Goal: Information Seeking & Learning: Learn about a topic

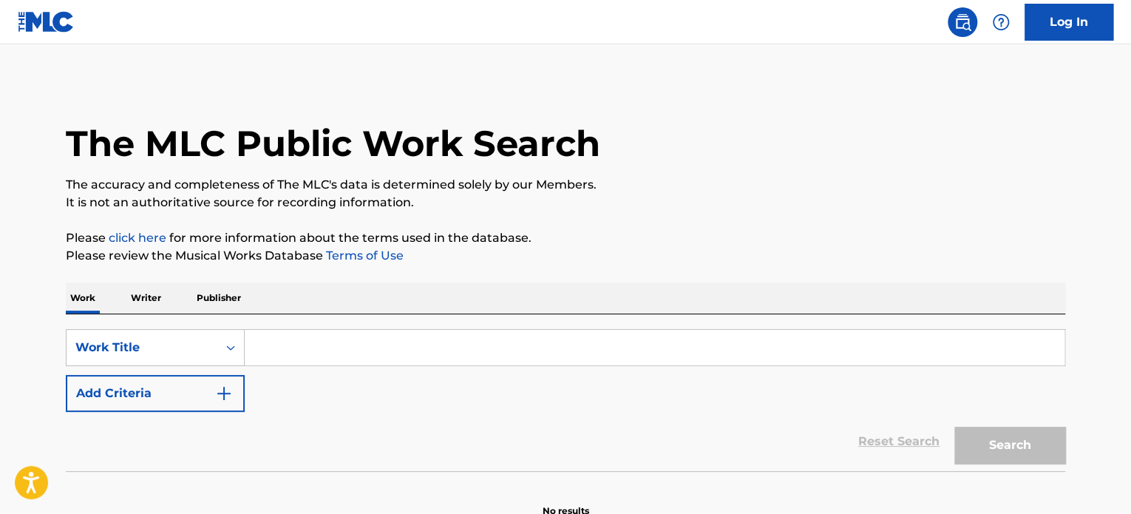
click at [263, 344] on input "Search Form" at bounding box center [655, 347] width 820 height 35
type input "d"
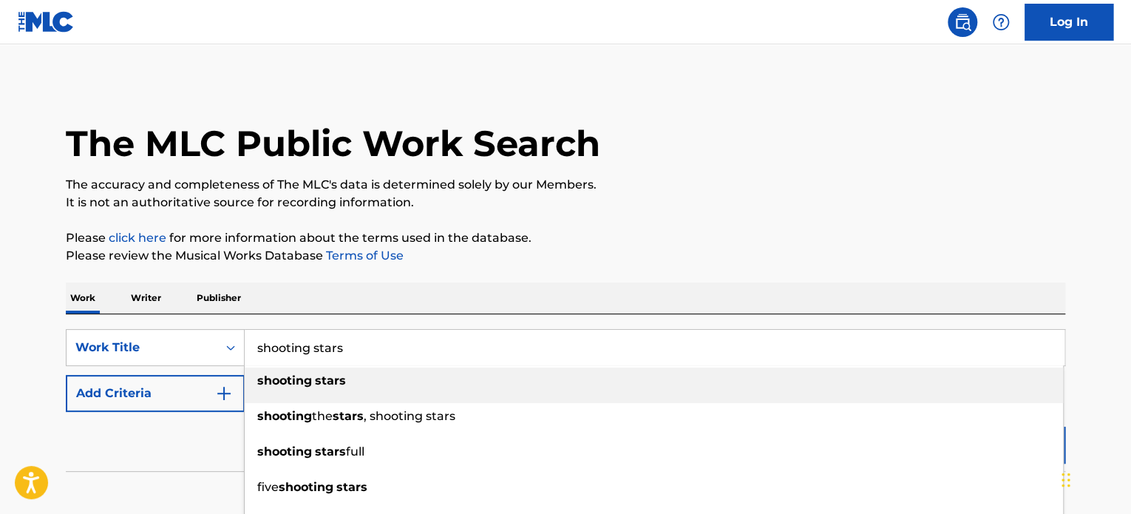
type input "shooting stars"
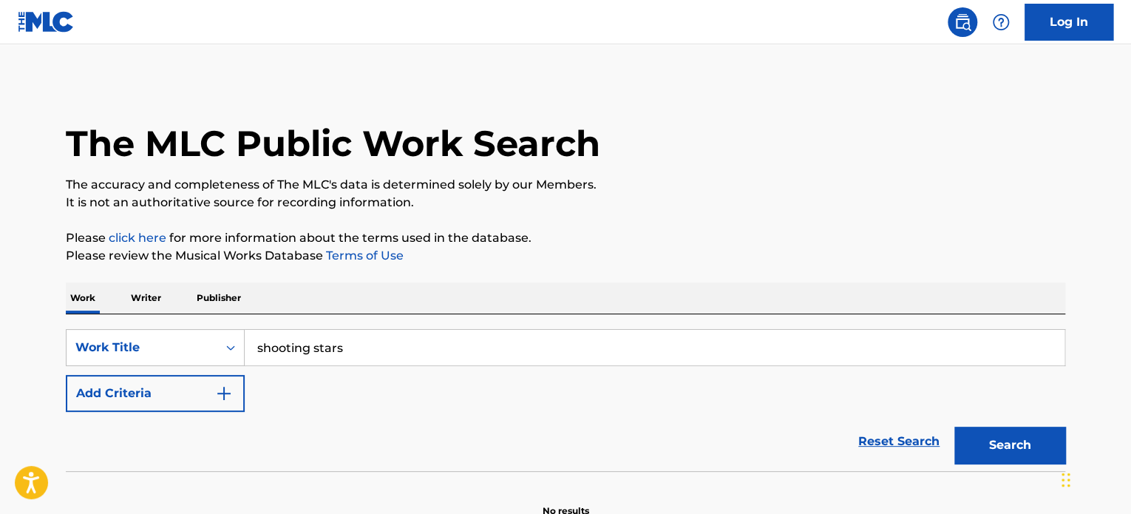
click at [172, 423] on div "Reset Search Search" at bounding box center [566, 441] width 1000 height 59
click at [217, 392] on img "Search Form" at bounding box center [224, 393] width 18 height 18
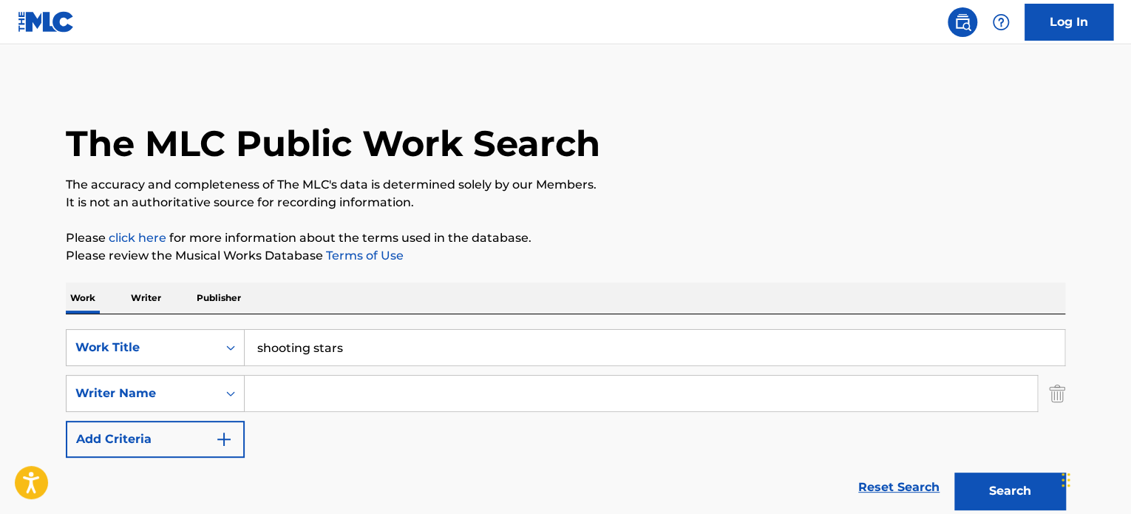
click at [253, 394] on input "Search Form" at bounding box center [641, 393] width 793 height 35
type input "glass"
click at [954, 472] on button "Search" at bounding box center [1009, 490] width 111 height 37
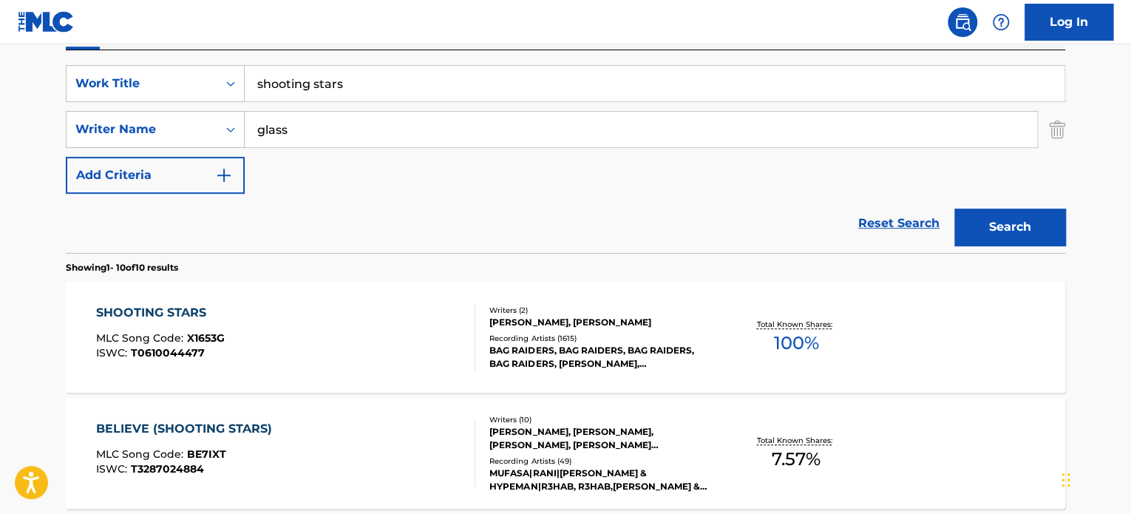
scroll to position [296, 0]
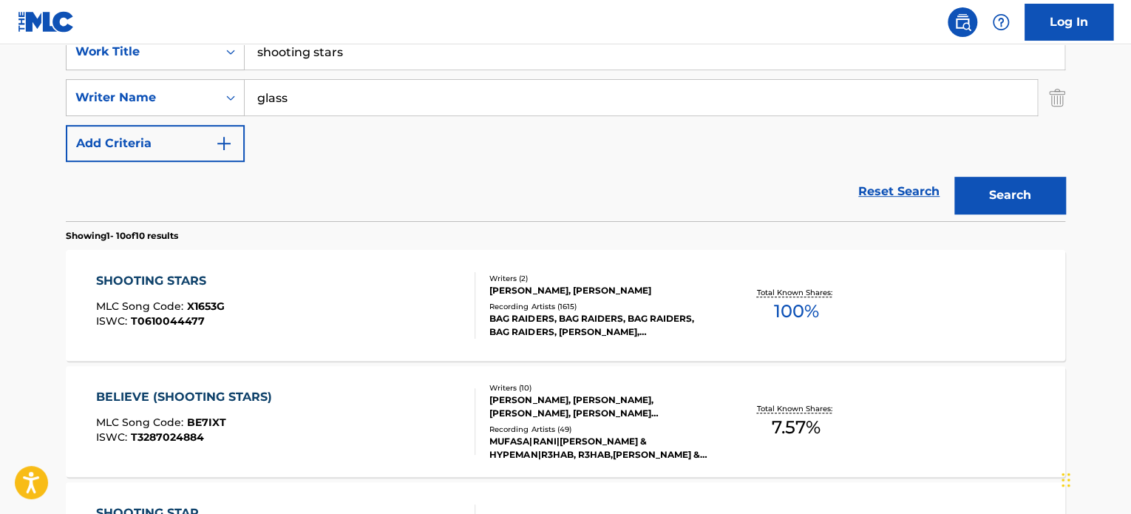
click at [166, 274] on div "SHOOTING STARS" at bounding box center [160, 281] width 129 height 18
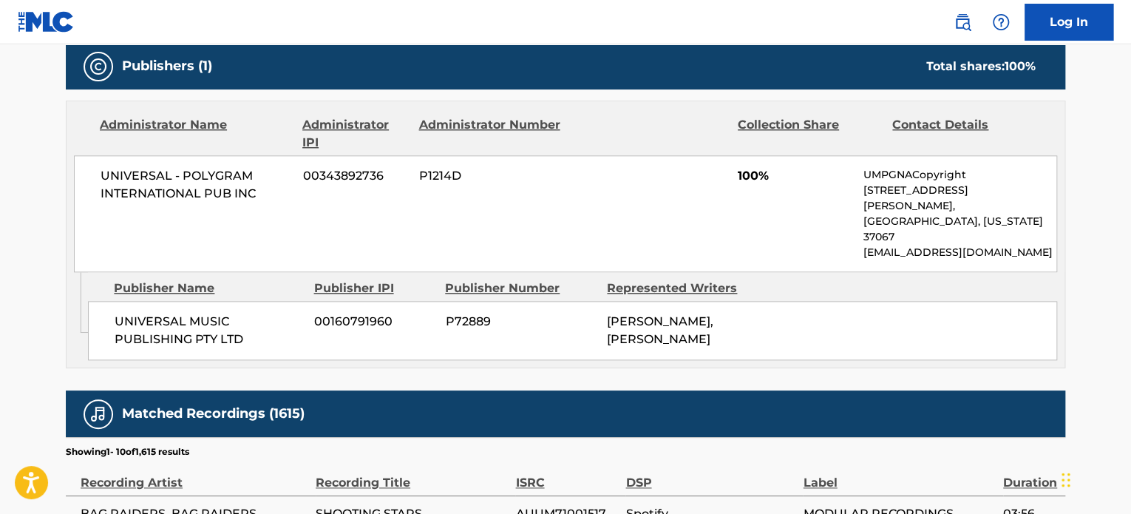
scroll to position [739, 0]
